Goal: Transaction & Acquisition: Book appointment/travel/reservation

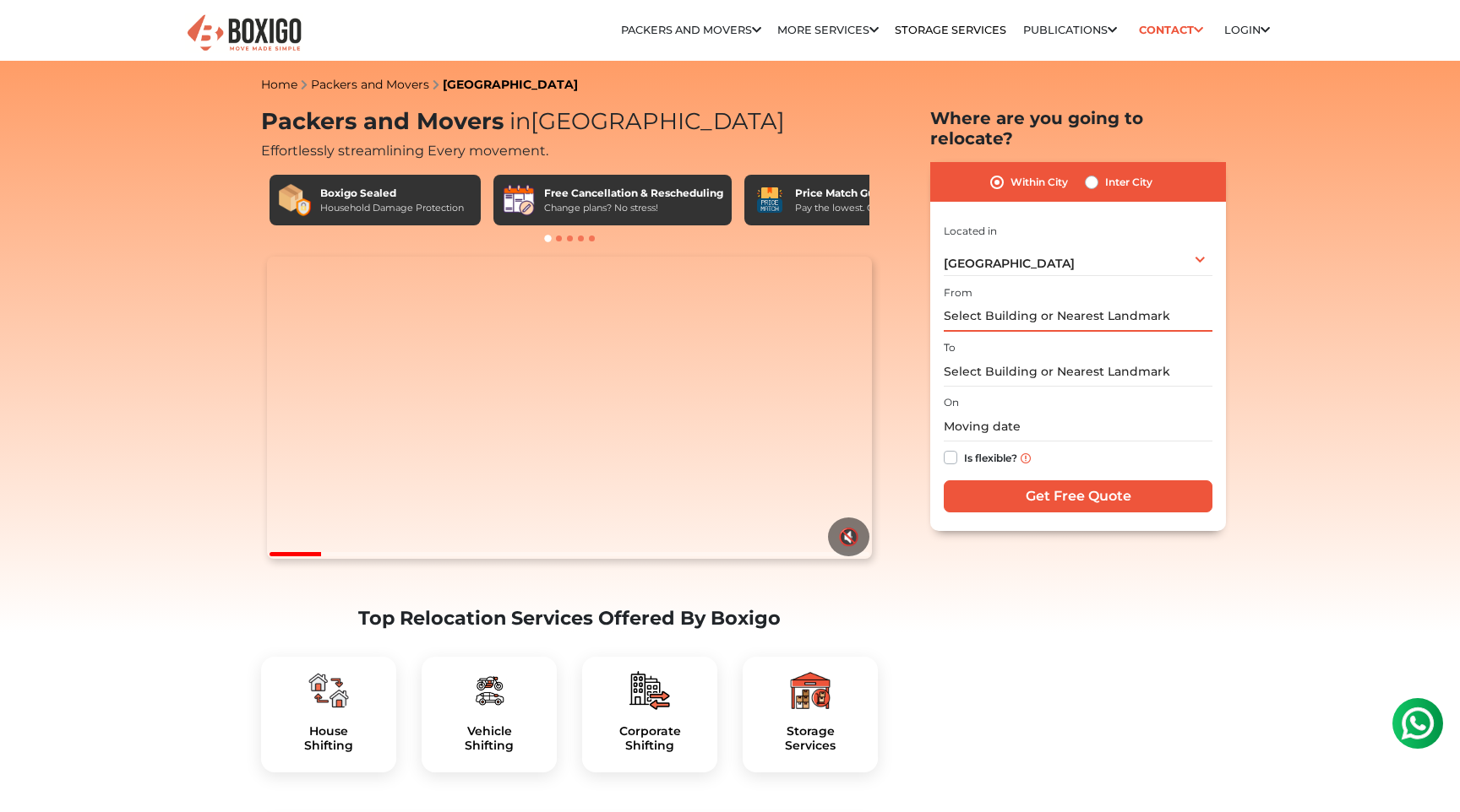
click at [1050, 303] on input "text" at bounding box center [1078, 318] width 269 height 29
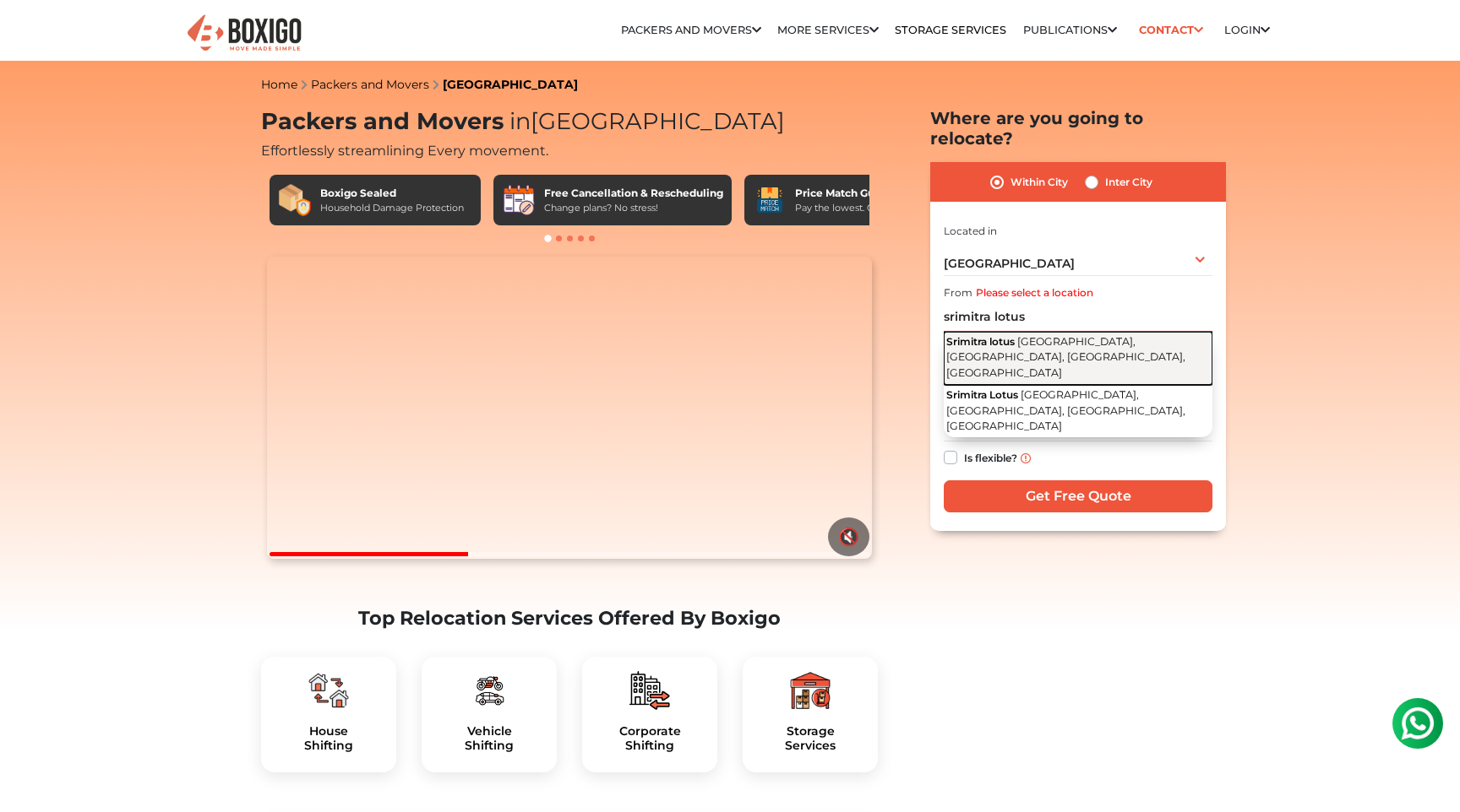
click at [1069, 335] on span "[GEOGRAPHIC_DATA], [GEOGRAPHIC_DATA], [GEOGRAPHIC_DATA], [GEOGRAPHIC_DATA]" at bounding box center [1065, 357] width 239 height 44
type input "Srimitra lotus, [GEOGRAPHIC_DATA], [GEOGRAPHIC_DATA], [GEOGRAPHIC_DATA], [GEOGR…"
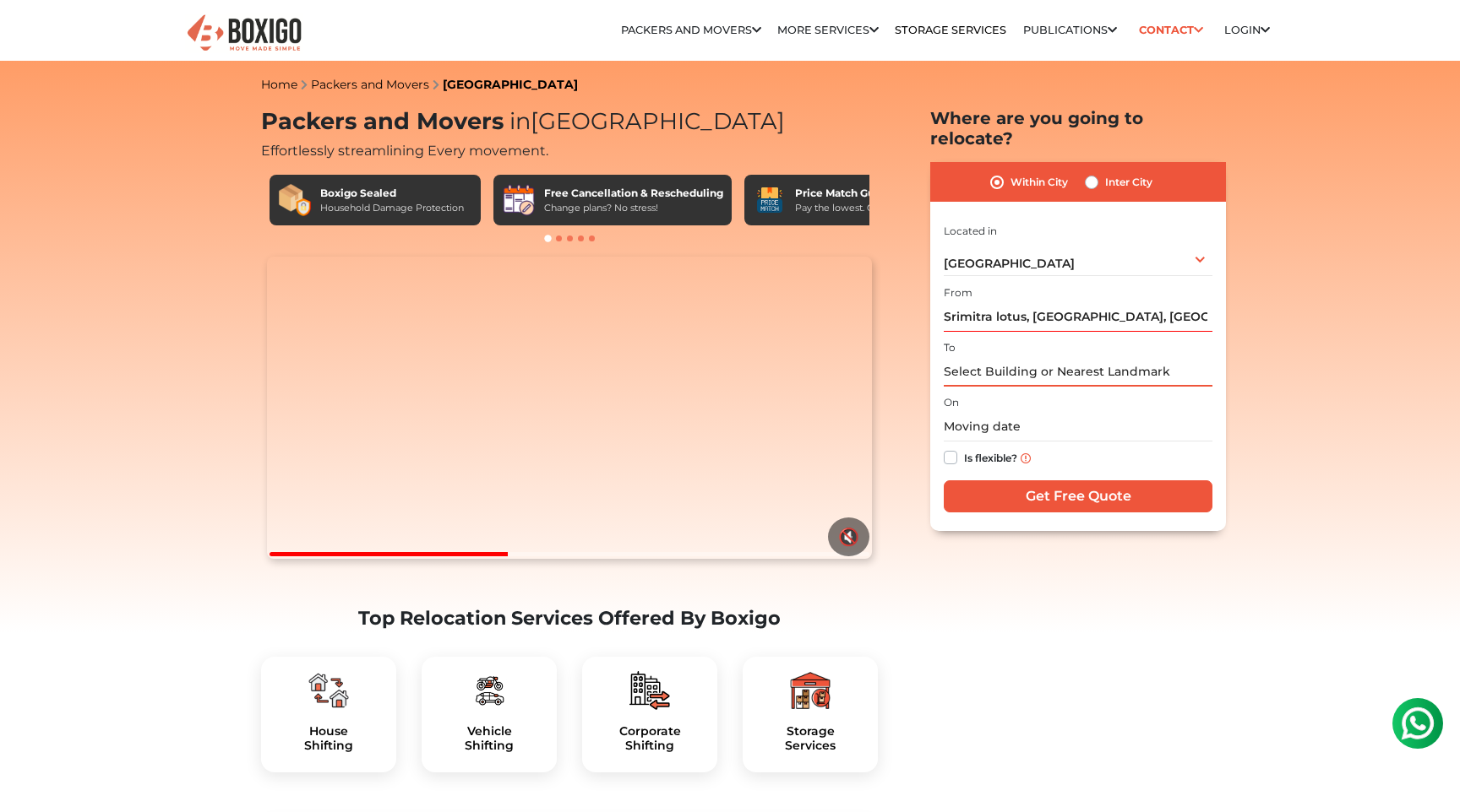
click at [1036, 357] on input "text" at bounding box center [1078, 372] width 269 height 29
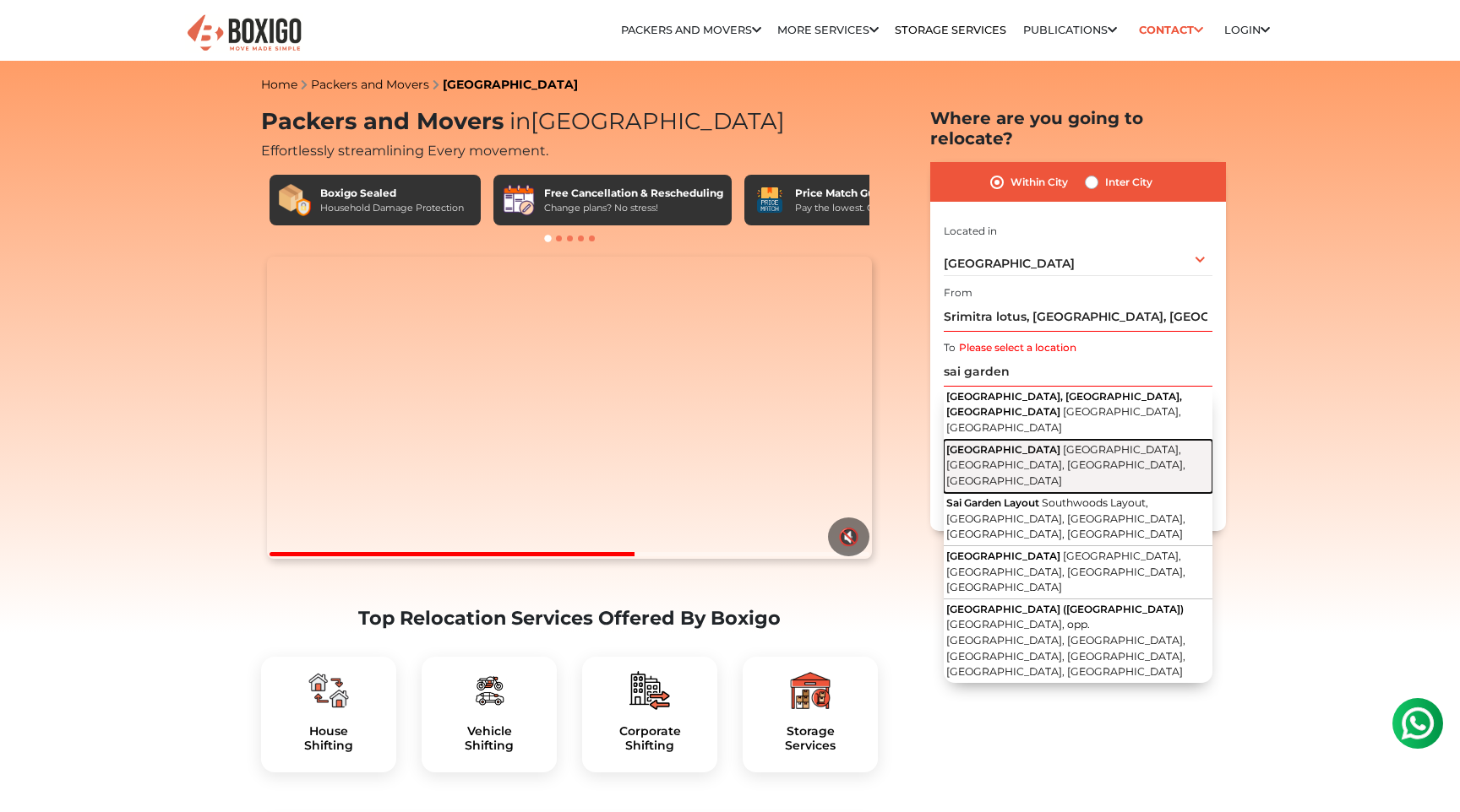
click at [1058, 443] on span "[GEOGRAPHIC_DATA], [GEOGRAPHIC_DATA], [GEOGRAPHIC_DATA], [GEOGRAPHIC_DATA]" at bounding box center [1065, 465] width 239 height 44
type input "[GEOGRAPHIC_DATA], [GEOGRAPHIC_DATA], [GEOGRAPHIC_DATA], [GEOGRAPHIC_DATA]"
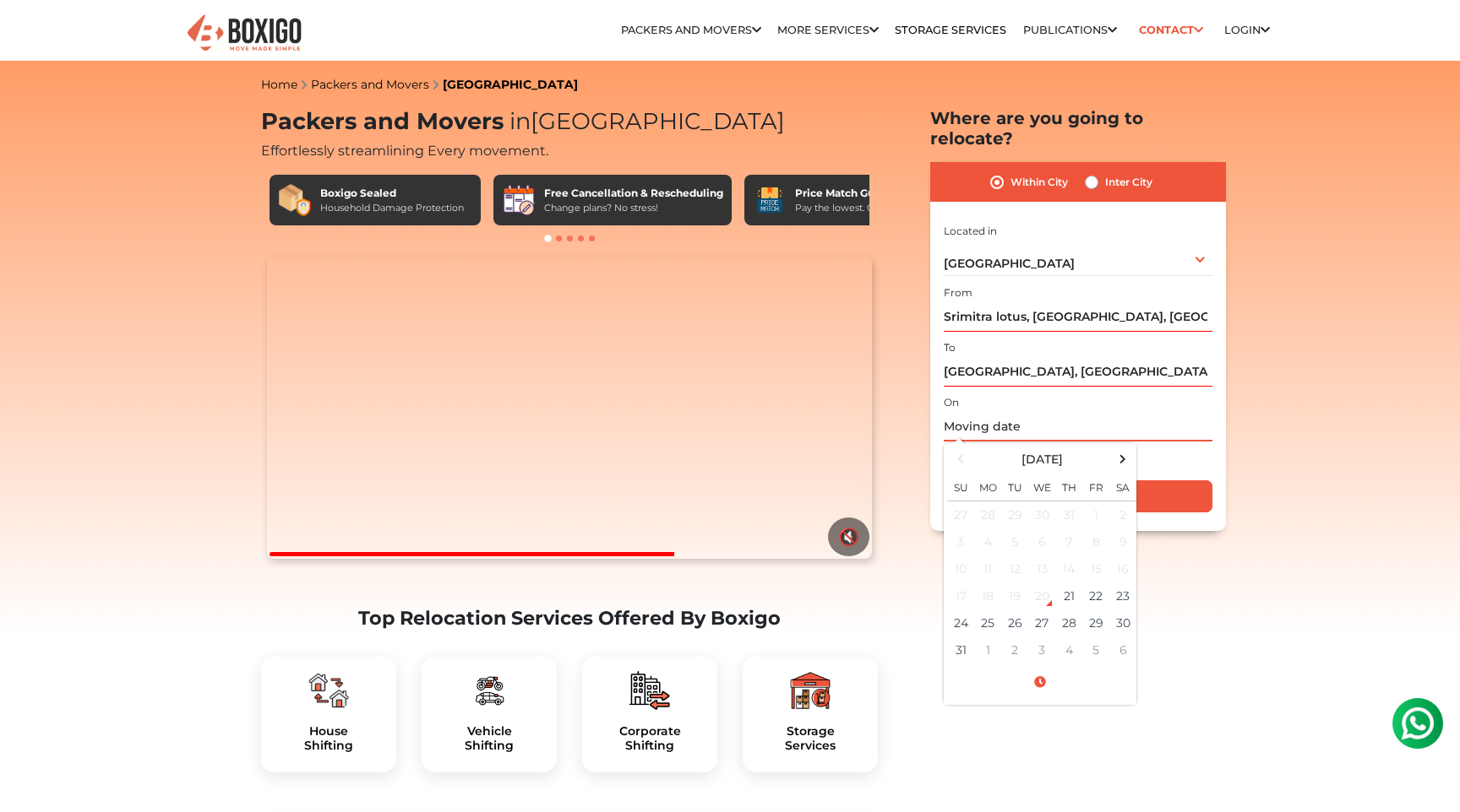
click at [977, 414] on input "text" at bounding box center [1078, 427] width 269 height 29
click at [1121, 583] on td "23" at bounding box center [1122, 596] width 27 height 27
type input "[DATE] 12:00 AM"
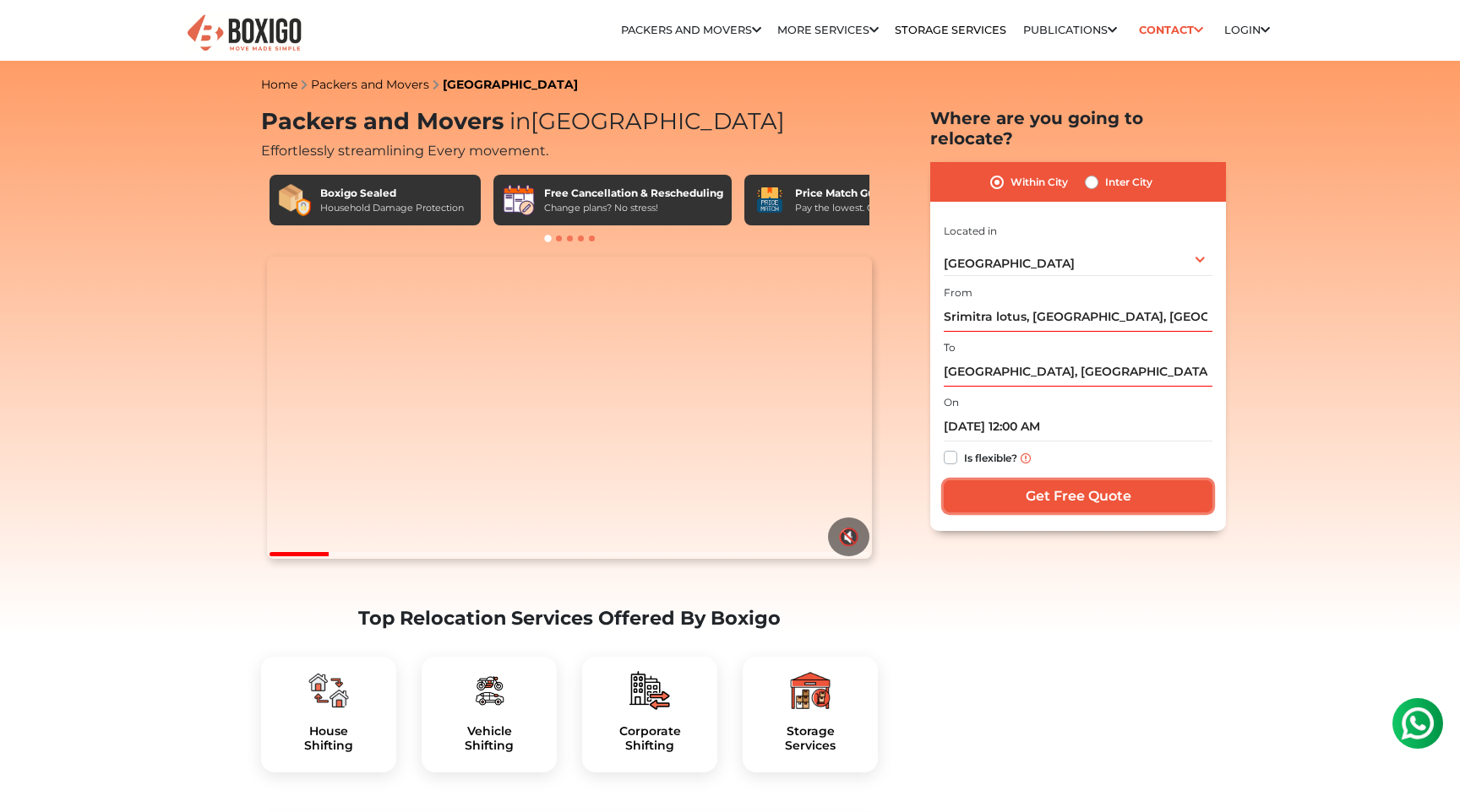
click at [1071, 481] on input "Get Free Quote" at bounding box center [1078, 496] width 269 height 32
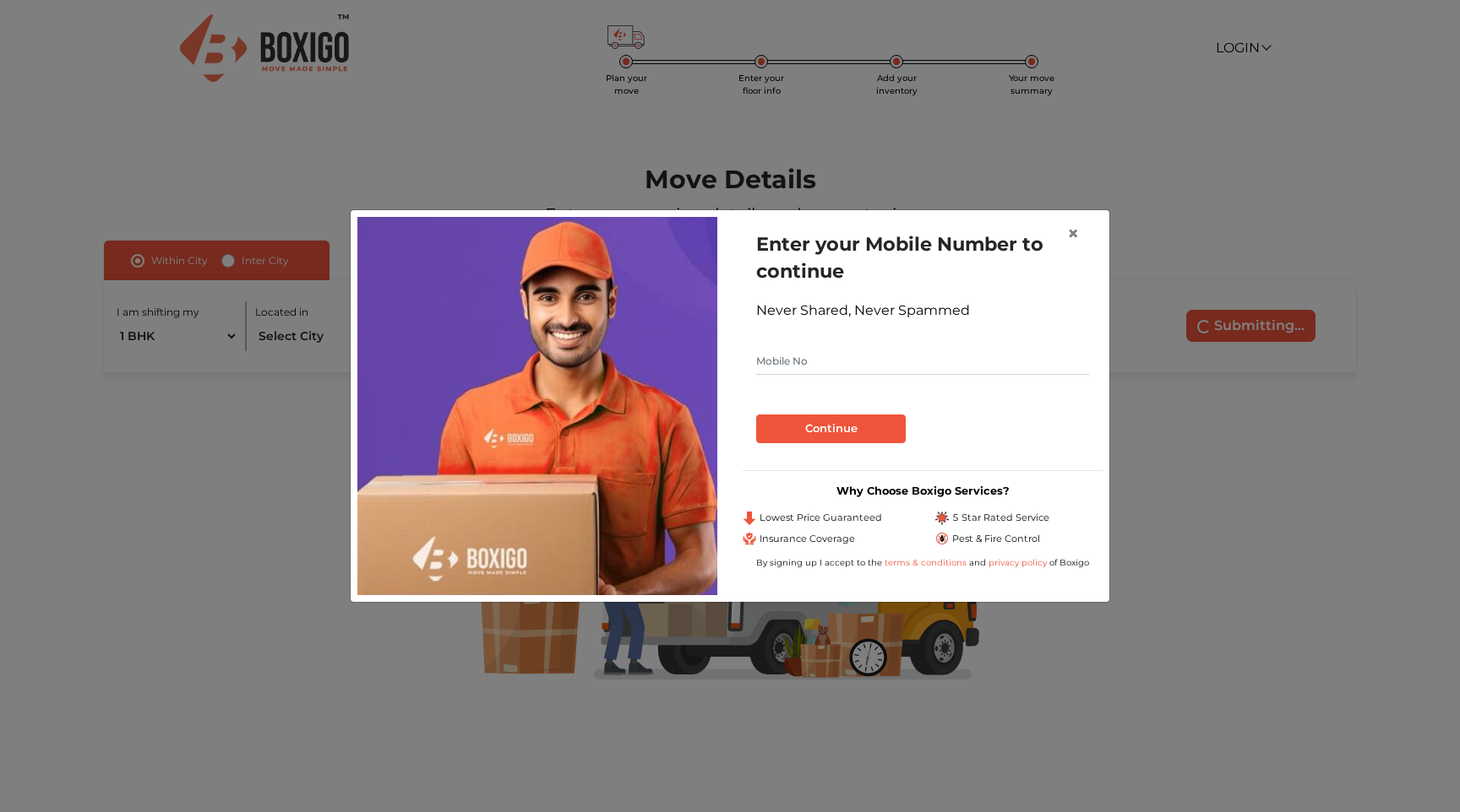
click at [852, 360] on input "text" at bounding box center [923, 361] width 333 height 27
type input "8088074369"
click at [863, 431] on button "Continue" at bounding box center [831, 429] width 149 height 29
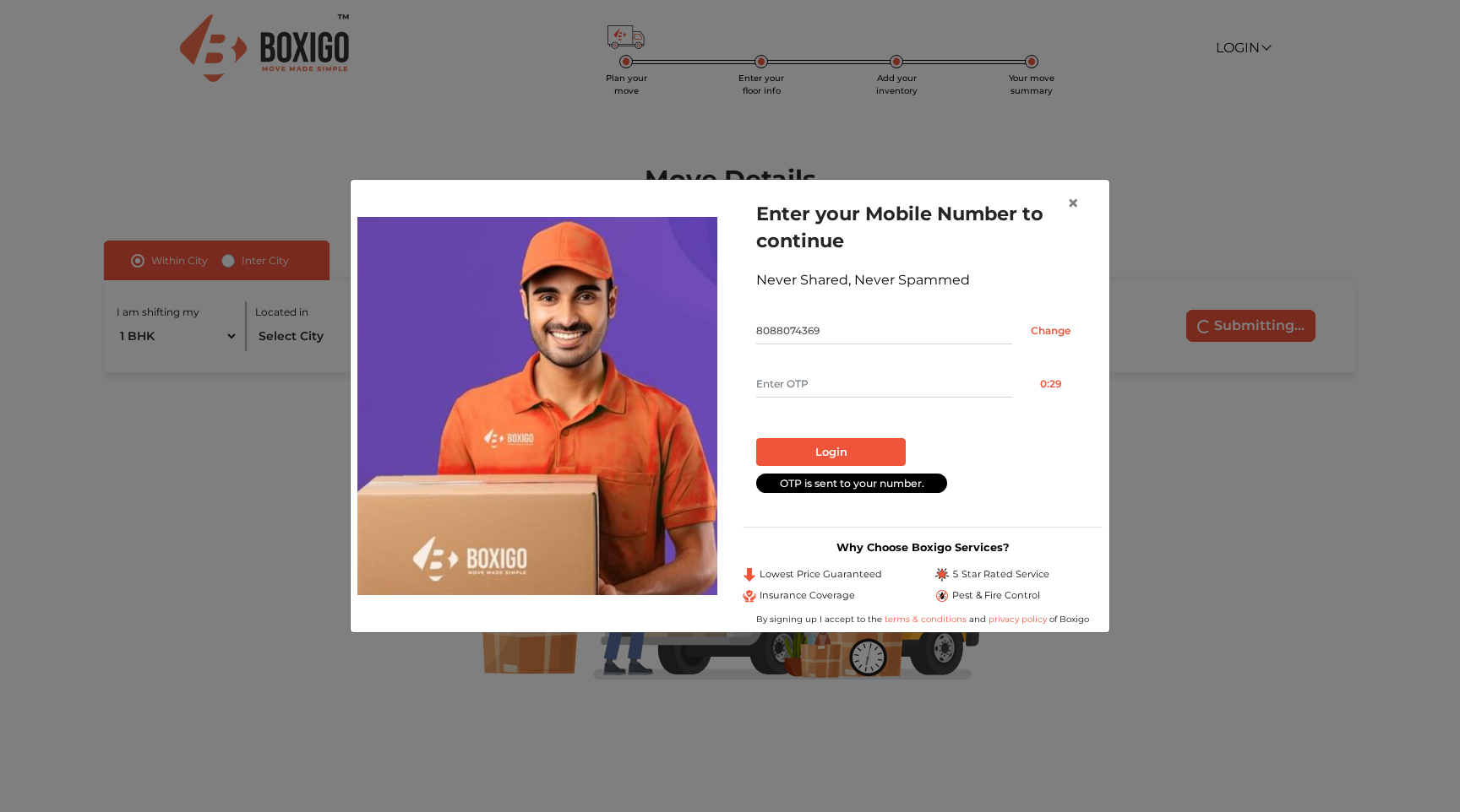
click at [893, 382] on input "text" at bounding box center [884, 383] width 256 height 27
type input "8293"
click at [869, 444] on button "Login" at bounding box center [831, 452] width 149 height 29
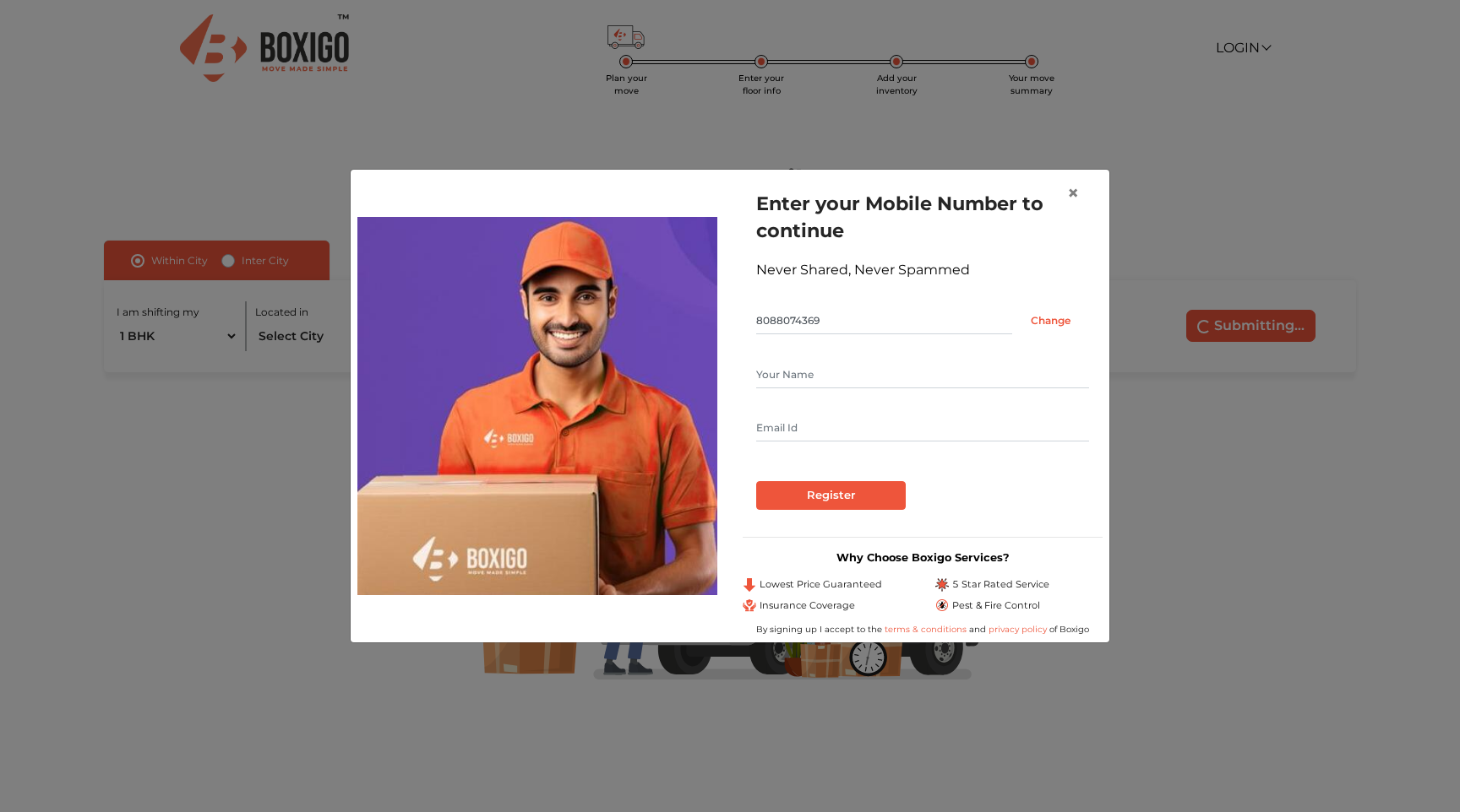
click at [833, 383] on input "text" at bounding box center [923, 375] width 333 height 27
type input "Jay"
click at [858, 494] on input "Register" at bounding box center [831, 495] width 149 height 29
type input "jiten007@yahoo.com"
type input "jitendra.pati.381@gmail.com"
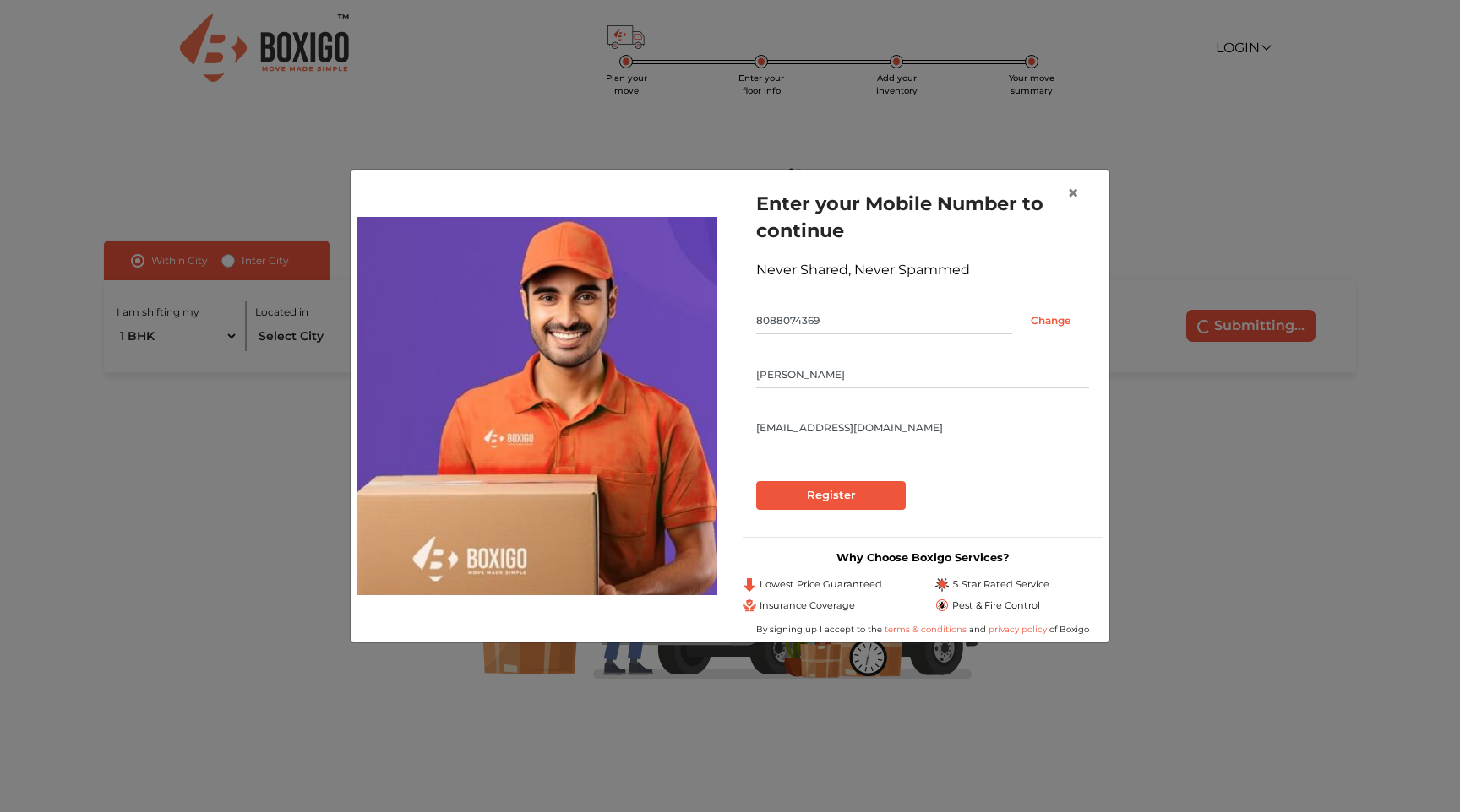
click at [754, 459] on div "Enter your Mobile Number to continue Never Shared, Never Spammed 8088074369 Cha…" at bounding box center [923, 350] width 360 height 347
click at [816, 499] on input "Register" at bounding box center [831, 495] width 149 height 29
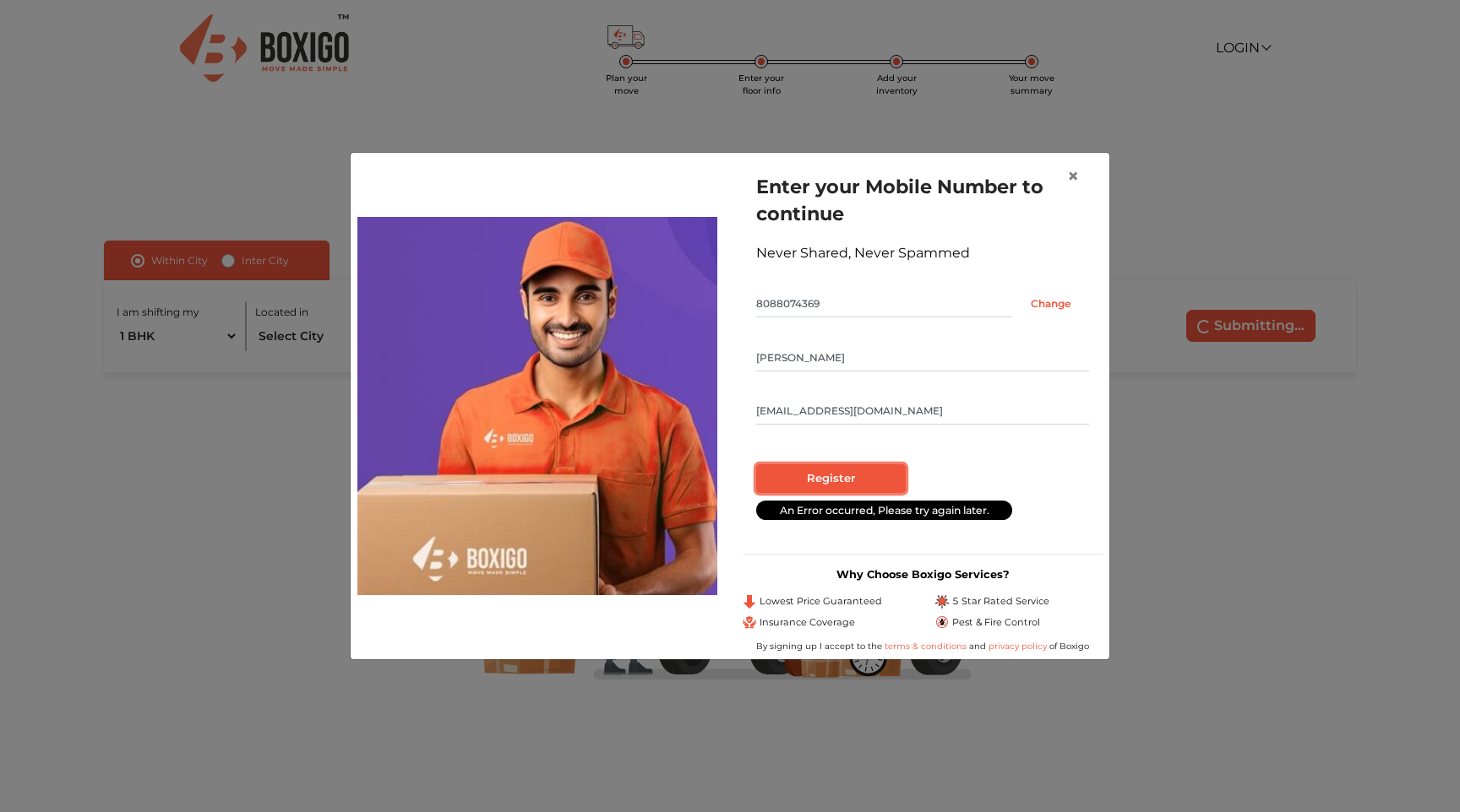
click at [858, 478] on input "Register" at bounding box center [831, 478] width 149 height 29
click at [1075, 180] on span "×" at bounding box center [1074, 176] width 12 height 24
